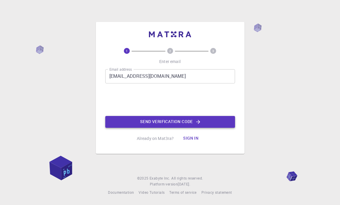
click at [151, 119] on button "Send verification code" at bounding box center [170, 122] width 130 height 12
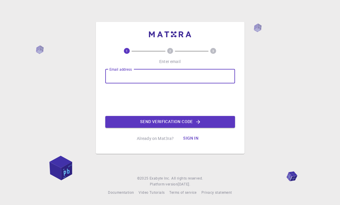
type input "[EMAIL_ADDRESS][DOMAIN_NAME]"
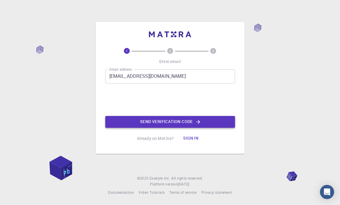
click at [145, 120] on button "Send verification code" at bounding box center [170, 122] width 130 height 12
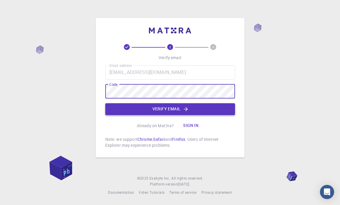
click at [154, 108] on button "Verify email" at bounding box center [170, 109] width 130 height 12
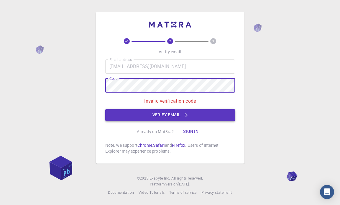
click at [153, 115] on button "Verify email" at bounding box center [170, 115] width 130 height 12
click at [183, 117] on button "Verify email" at bounding box center [170, 115] width 130 height 12
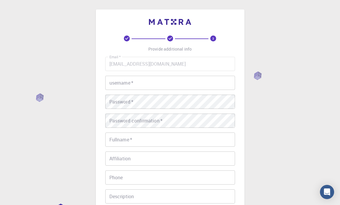
click at [154, 80] on input "username   *" at bounding box center [170, 83] width 130 height 14
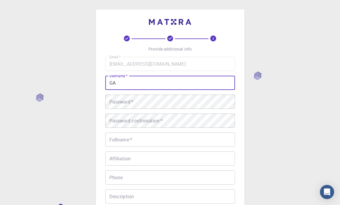
type input "G"
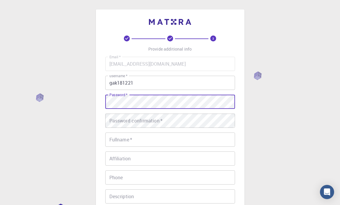
click at [136, 84] on input "gak181221" at bounding box center [170, 83] width 130 height 14
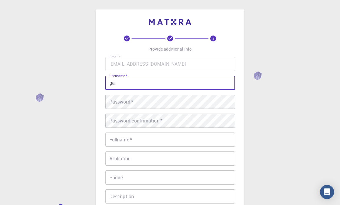
type input "g"
click at [131, 101] on div "Password   * Password   *" at bounding box center [170, 101] width 130 height 14
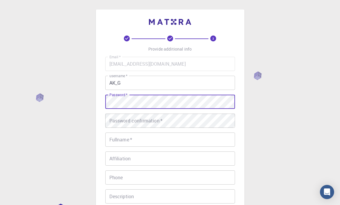
click at [125, 85] on input "AK_G" at bounding box center [170, 83] width 130 height 14
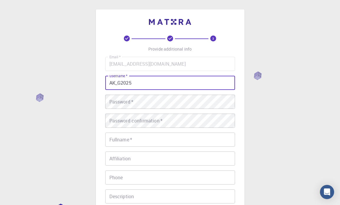
click at [125, 100] on div "Password   * Password   *" at bounding box center [170, 101] width 130 height 14
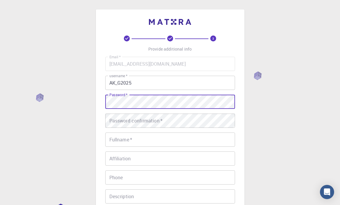
click at [120, 81] on input "AK_G2025" at bounding box center [170, 83] width 130 height 14
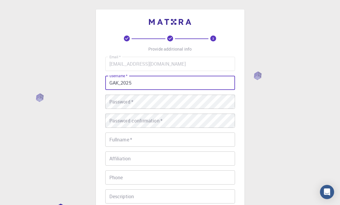
type input "GAK_2025"
click at [120, 105] on div "Password   * Password   *" at bounding box center [170, 101] width 130 height 14
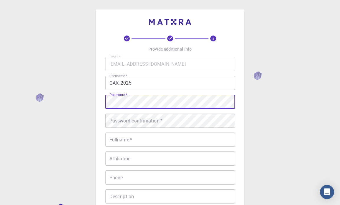
click at [121, 119] on div "Password confirmation   * Password confirmation   *" at bounding box center [170, 120] width 130 height 14
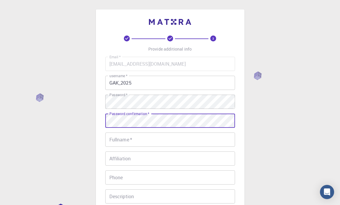
click at [125, 141] on div "Fullname   * Fullname   *" at bounding box center [170, 139] width 130 height 14
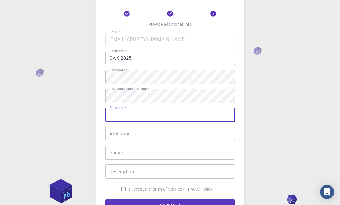
scroll to position [30, 0]
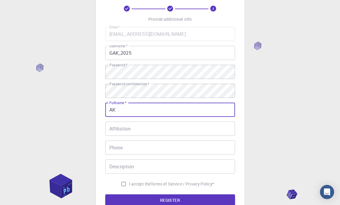
type input "AK"
click at [130, 133] on input "Affiliation" at bounding box center [170, 128] width 130 height 14
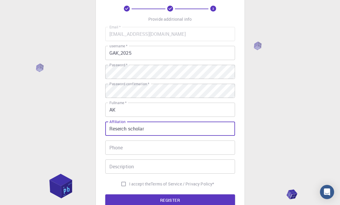
click at [115, 130] on input "Reserch scholar" at bounding box center [170, 128] width 130 height 14
type input "Reaserch scholar"
click at [132, 143] on input "Phone" at bounding box center [170, 147] width 130 height 14
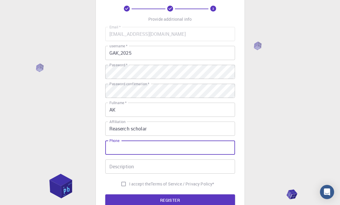
click at [134, 163] on div "Description Description" at bounding box center [170, 166] width 130 height 14
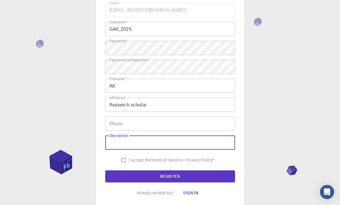
scroll to position [57, 0]
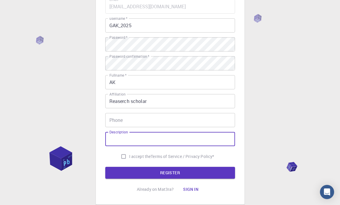
click at [123, 157] on input "I accept the Terms of Service / Privacy Policy *" at bounding box center [123, 156] width 11 height 11
checkbox input "true"
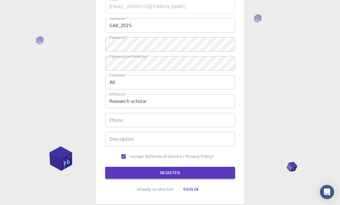
click at [130, 175] on button "REGISTER" at bounding box center [170, 173] width 130 height 12
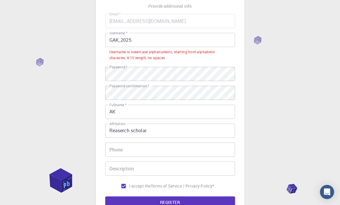
scroll to position [41, 0]
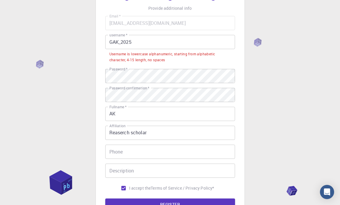
click at [118, 43] on input "GAK_2025" at bounding box center [170, 42] width 130 height 14
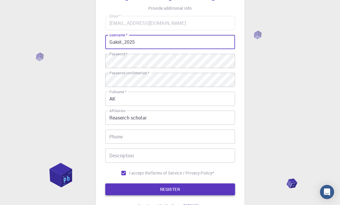
click at [149, 185] on button "REGISTER" at bounding box center [170, 189] width 130 height 12
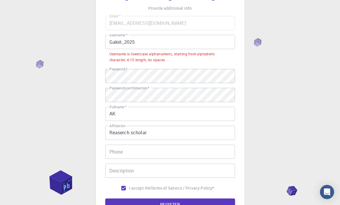
click at [125, 42] on input "Gakiit_2025" at bounding box center [170, 42] width 130 height 14
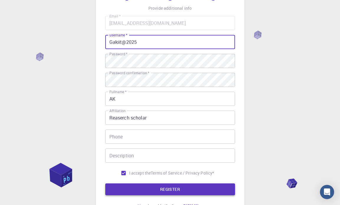
click at [148, 185] on button "REGISTER" at bounding box center [170, 189] width 130 height 12
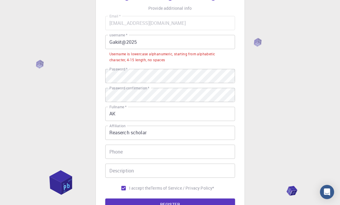
click at [112, 40] on input "Gakiit@2025" at bounding box center [170, 42] width 130 height 14
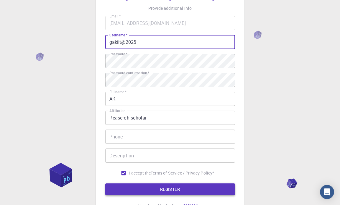
click at [141, 190] on button "REGISTER" at bounding box center [170, 189] width 130 height 12
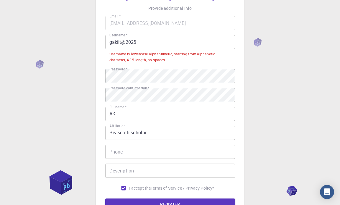
click at [126, 42] on input "gakiit@2025" at bounding box center [170, 42] width 130 height 14
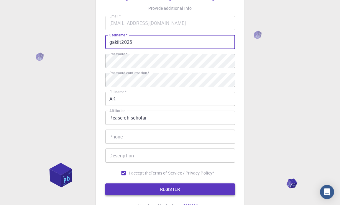
type input "gakiit2025"
click at [148, 187] on button "REGISTER" at bounding box center [170, 189] width 130 height 12
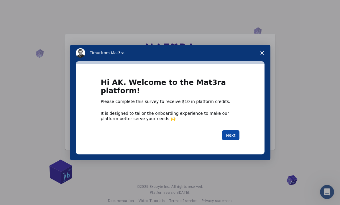
click at [231, 131] on button "Next" at bounding box center [230, 135] width 17 height 10
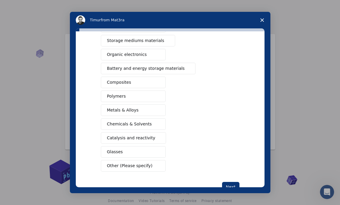
scroll to position [59, 0]
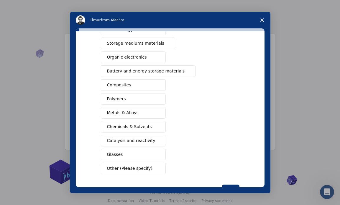
click at [142, 103] on button "Polymers" at bounding box center [133, 99] width 65 height 12
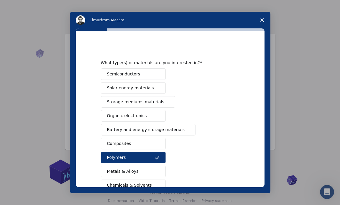
scroll to position [0, 0]
click at [149, 105] on span "Storage mediums materials" at bounding box center [135, 102] width 57 height 6
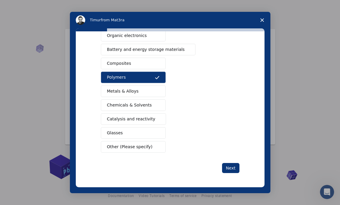
scroll to position [5, 0]
click at [149, 147] on button "Other (Please specify)" at bounding box center [133, 147] width 65 height 12
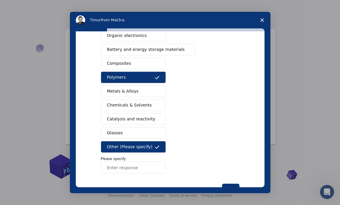
click at [139, 170] on input "Enter response" at bounding box center [133, 167] width 65 height 12
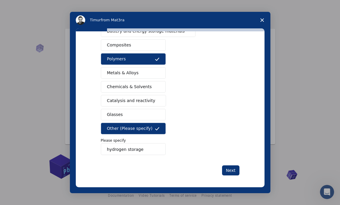
scroll to position [101, 0]
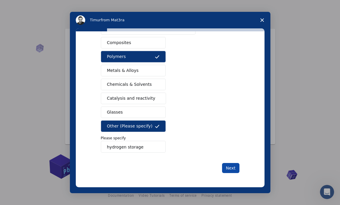
type input "hydrogen storage"
click at [231, 163] on button "Next" at bounding box center [230, 168] width 17 height 10
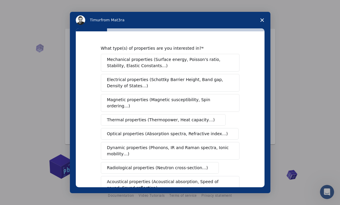
scroll to position [9, 0]
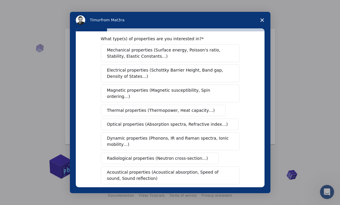
click at [199, 121] on span "Optical properties (Absorption spectra, Refractive index…)" at bounding box center [167, 124] width 121 height 6
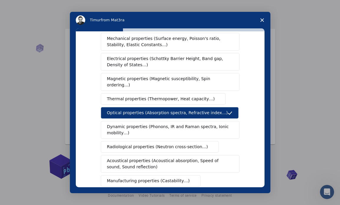
scroll to position [21, 0]
click at [211, 109] on span "Optical properties (Absorption spectra, Refractive index…)" at bounding box center [167, 112] width 121 height 6
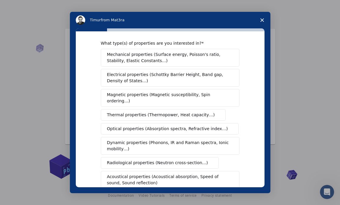
scroll to position [0, 0]
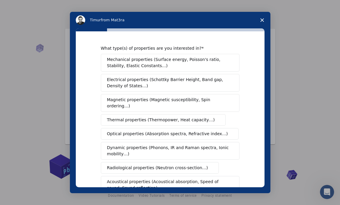
click at [218, 63] on span "Mechanical properties (Surface energy, Poisson's ratio, Stability, Elastic Cons…" at bounding box center [168, 62] width 123 height 12
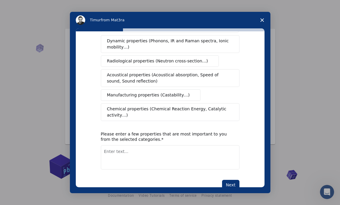
scroll to position [117, 0]
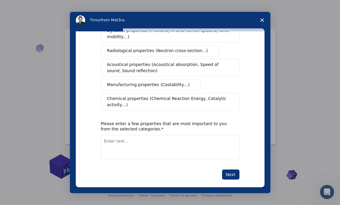
click at [192, 136] on textarea "Enter text..." at bounding box center [170, 147] width 139 height 24
type textarea "adsorption capacity"
click at [231, 169] on button "Next" at bounding box center [230, 174] width 17 height 10
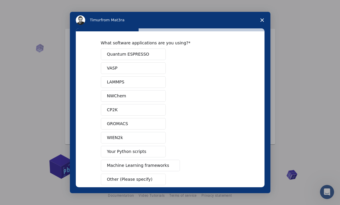
scroll to position [6, 0]
click at [146, 82] on button "LAMMPS" at bounding box center [133, 82] width 65 height 12
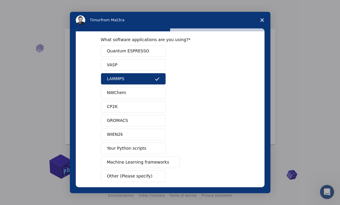
scroll to position [0, 0]
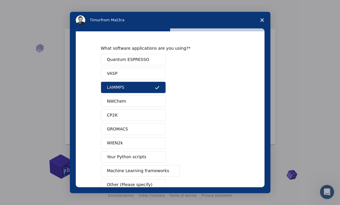
click at [148, 60] on button "Quantum ESPRESSO" at bounding box center [133, 60] width 65 height 12
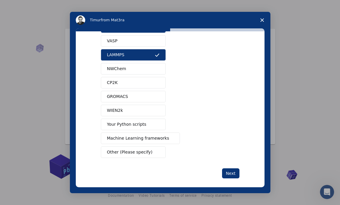
scroll to position [38, 0]
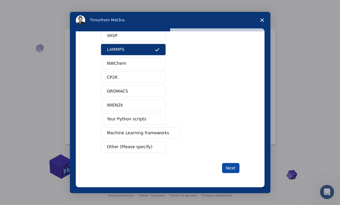
click at [231, 169] on button "Next" at bounding box center [230, 168] width 17 height 10
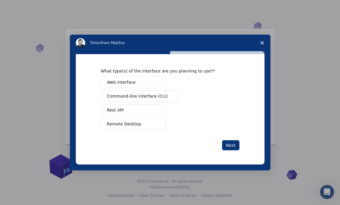
scroll to position [0, 0]
click at [156, 82] on span "Intercom messenger" at bounding box center [157, 82] width 5 height 5
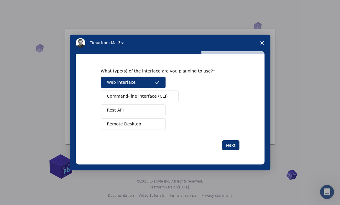
click at [159, 122] on span "Intercom messenger" at bounding box center [157, 124] width 5 height 5
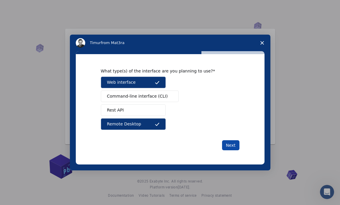
click at [229, 144] on button "Next" at bounding box center [230, 145] width 17 height 10
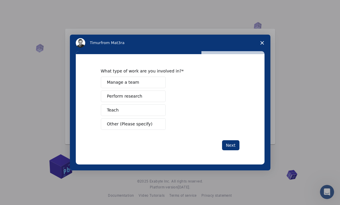
click at [142, 94] on button "Perform research" at bounding box center [133, 96] width 65 height 12
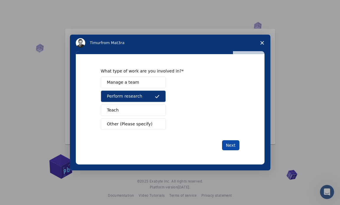
click at [229, 148] on button "Next" at bounding box center [230, 145] width 17 height 10
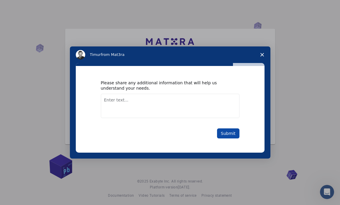
click at [229, 136] on button "Submit" at bounding box center [228, 133] width 22 height 10
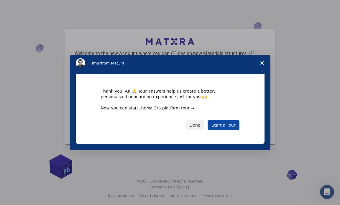
click at [227, 127] on link "Start a Tour" at bounding box center [224, 125] width 32 height 10
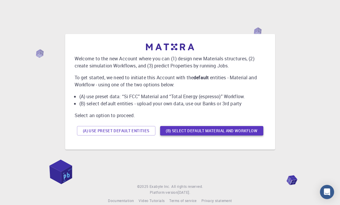
click at [221, 133] on button "(B) Select default material and workflow" at bounding box center [211, 130] width 103 height 9
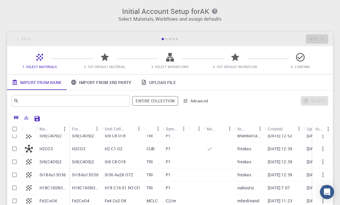
scroll to position [44, 0]
click at [213, 150] on div at bounding box center [219, 149] width 31 height 13
checkbox input "true"
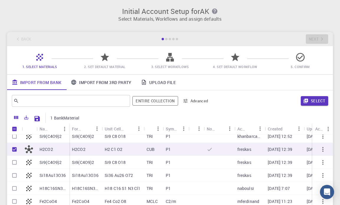
click at [210, 150] on icon at bounding box center [210, 149] width 6 height 6
checkbox input "false"
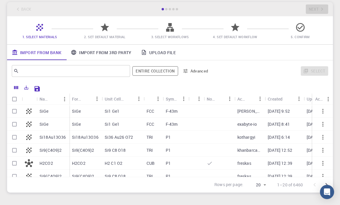
scroll to position [25, 0]
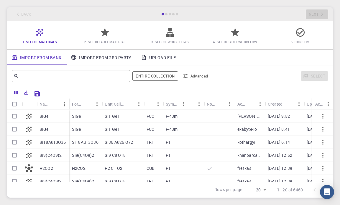
click at [84, 57] on link "Import From 3rd Party" at bounding box center [101, 57] width 70 height 15
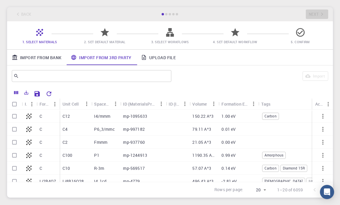
click at [153, 58] on link "Upload File" at bounding box center [158, 57] width 44 height 15
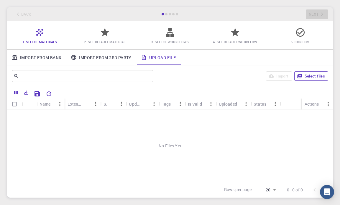
click at [303, 75] on button "Select files" at bounding box center [312, 75] width 34 height 9
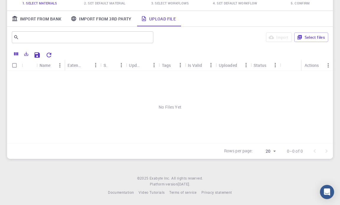
scroll to position [0, 0]
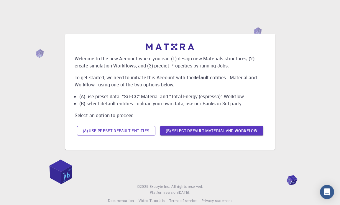
click at [107, 130] on button "(A) Use preset default entities" at bounding box center [116, 130] width 79 height 9
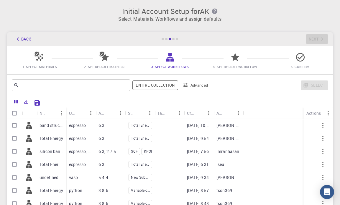
click at [26, 37] on button "Back" at bounding box center [23, 38] width 22 height 9
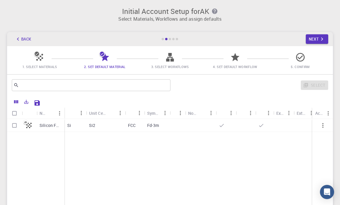
click at [26, 37] on button "Back" at bounding box center [23, 38] width 22 height 9
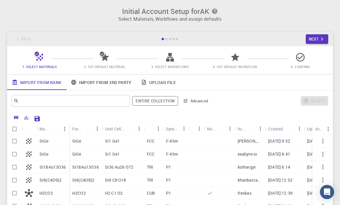
click at [26, 38] on div "Back Next" at bounding box center [170, 39] width 326 height 14
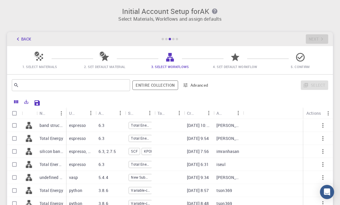
click at [40, 57] on icon at bounding box center [39, 57] width 7 height 7
click at [29, 40] on button "Back" at bounding box center [23, 38] width 22 height 9
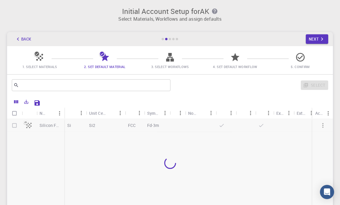
click at [29, 40] on button "Back" at bounding box center [23, 38] width 22 height 9
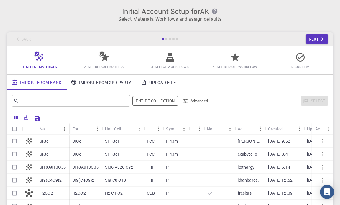
click at [153, 82] on link "Upload File" at bounding box center [158, 81] width 44 height 15
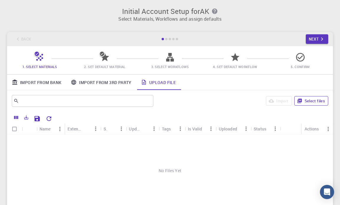
click at [308, 101] on button "Select files" at bounding box center [312, 100] width 34 height 9
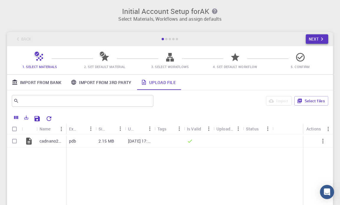
click at [323, 36] on icon "button" at bounding box center [322, 39] width 6 height 6
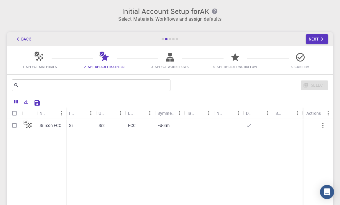
click at [15, 124] on input "Select row" at bounding box center [14, 125] width 11 height 11
checkbox input "true"
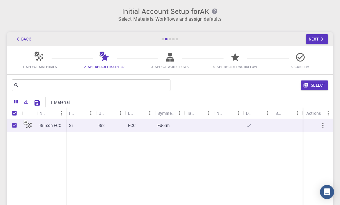
click at [322, 123] on icon "button" at bounding box center [323, 125] width 7 height 7
click at [324, 125] on icon "button" at bounding box center [323, 125] width 7 height 7
click at [13, 116] on input "Unselect all rows" at bounding box center [14, 112] width 11 height 11
checkbox input "false"
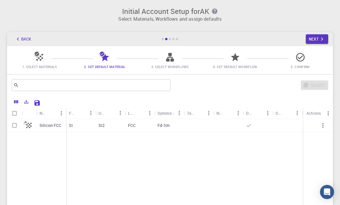
click at [323, 125] on icon "button" at bounding box center [323, 125] width 1 height 5
click at [26, 40] on button "Back" at bounding box center [23, 38] width 22 height 9
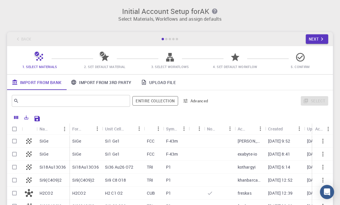
click at [88, 84] on link "Import From 3rd Party" at bounding box center [101, 81] width 70 height 15
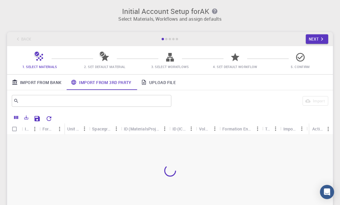
click at [151, 82] on link "Upload File" at bounding box center [158, 81] width 44 height 15
